Goal: Find specific page/section: Find specific page/section

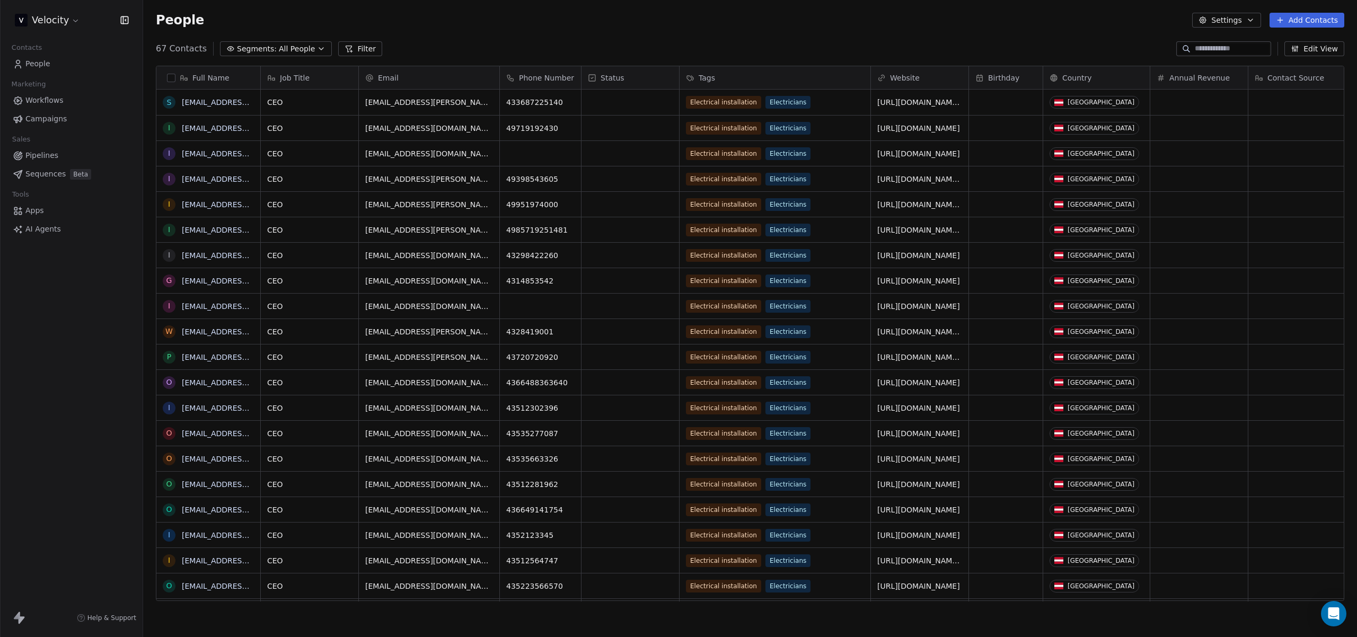
scroll to position [552, 1206]
